Goal: Navigation & Orientation: Find specific page/section

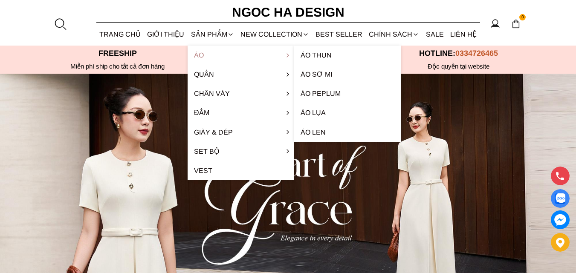
click at [213, 56] on link "Áo" at bounding box center [241, 55] width 107 height 19
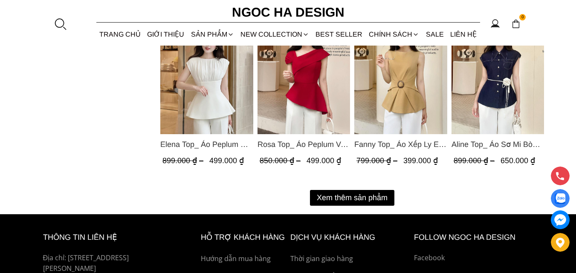
scroll to position [1151, 0]
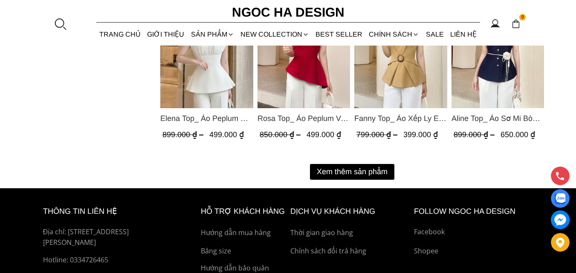
click at [370, 169] on button "Xem thêm sản phẩm" at bounding box center [352, 172] width 84 height 16
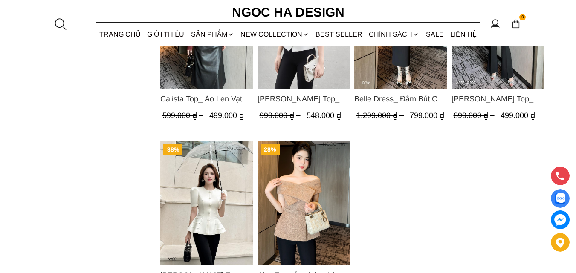
scroll to position [2004, 0]
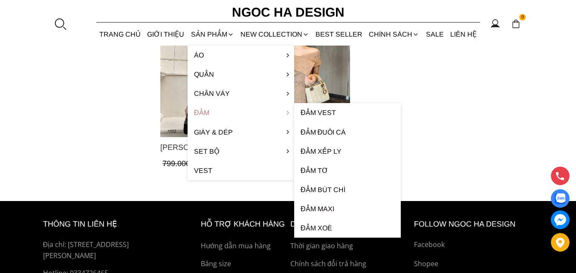
click at [212, 110] on link "Đầm" at bounding box center [241, 112] width 107 height 19
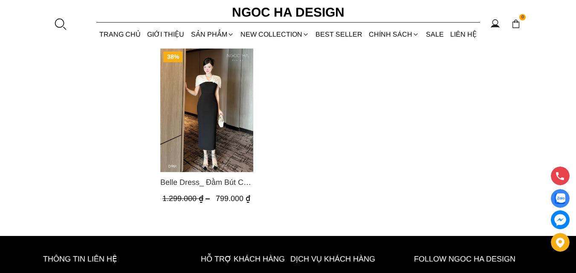
scroll to position [938, 0]
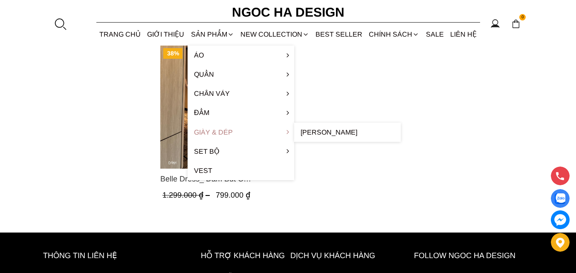
click at [220, 134] on link "Giày & Dép" at bounding box center [241, 132] width 107 height 19
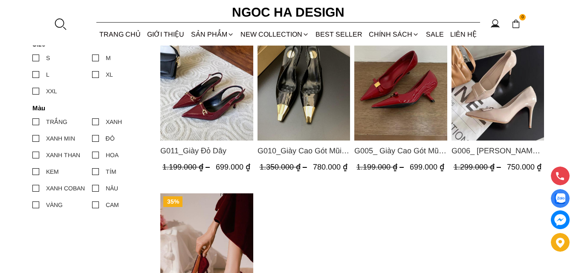
scroll to position [213, 0]
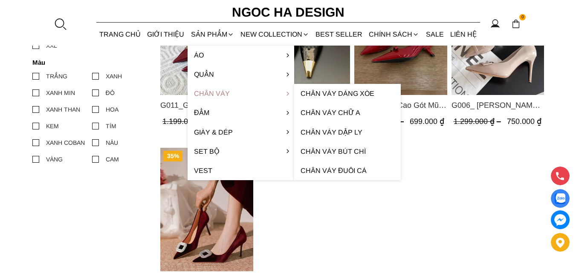
click at [218, 93] on link "Chân váy" at bounding box center [241, 93] width 107 height 19
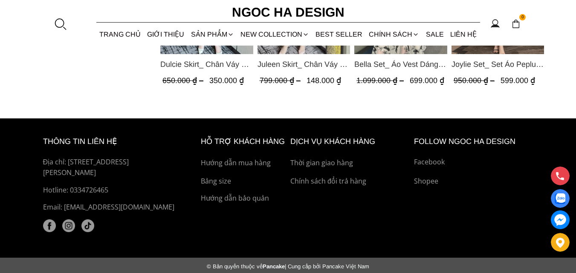
scroll to position [864, 0]
